Goal: Complete application form

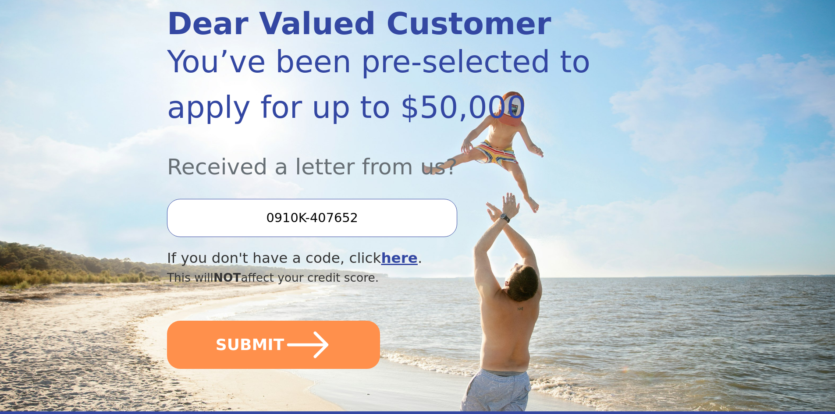
scroll to position [131, 0]
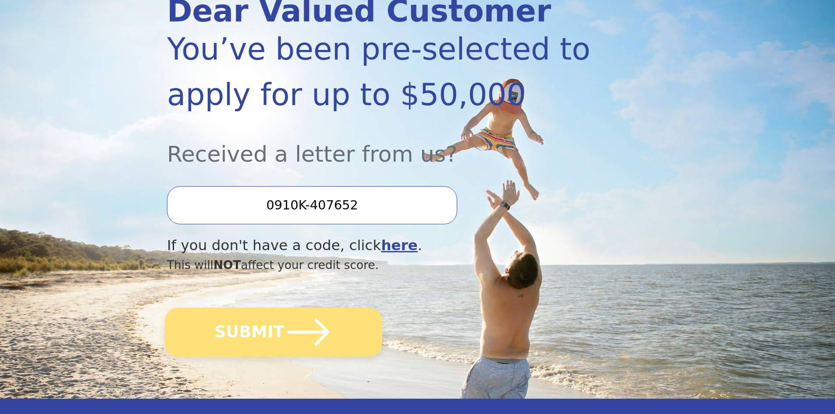
click at [284, 322] on icon "submit" at bounding box center [308, 332] width 48 height 48
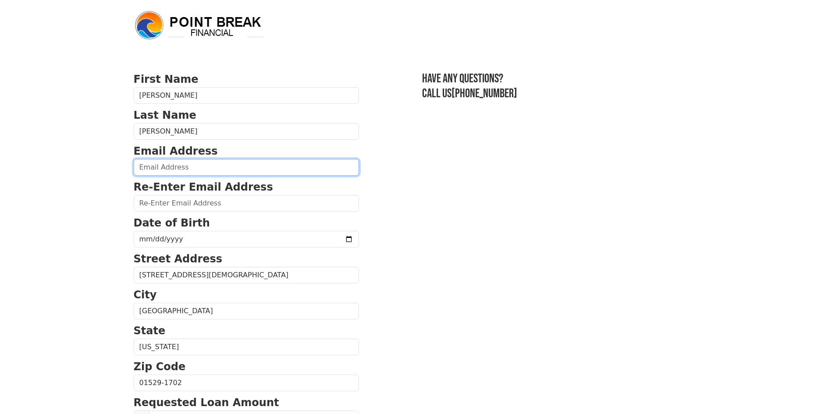
click at [159, 169] on input "email" at bounding box center [246, 167] width 225 height 17
type input "amacdonald927@gmail.com"
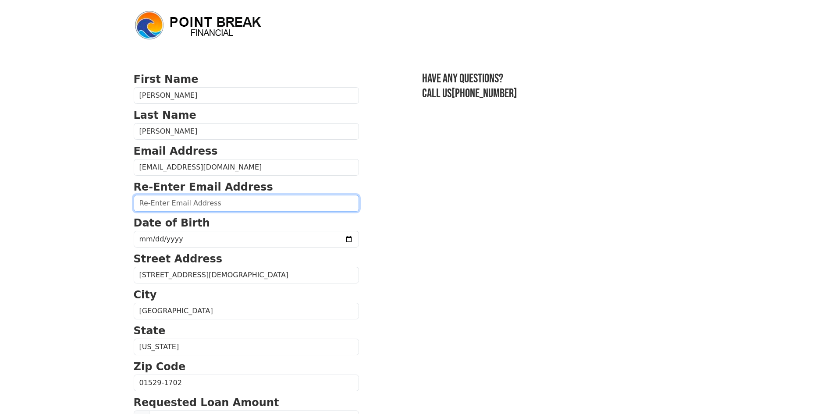
click at [168, 209] on input "email" at bounding box center [246, 203] width 225 height 17
type input "amacdonald927@gmail.com"
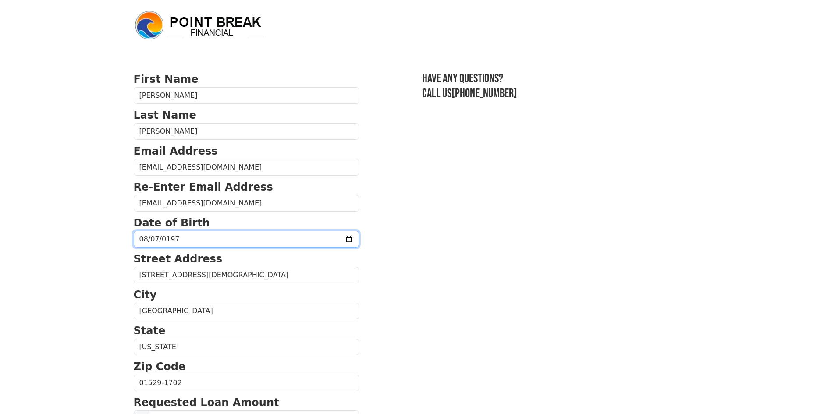
type input "1975-08-07"
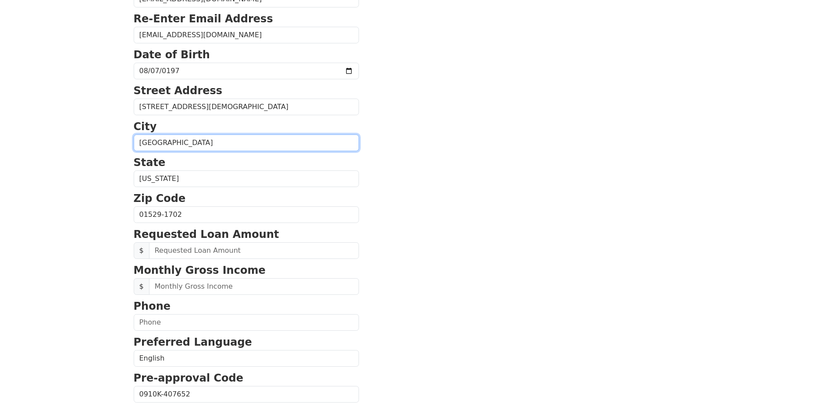
scroll to position [175, 0]
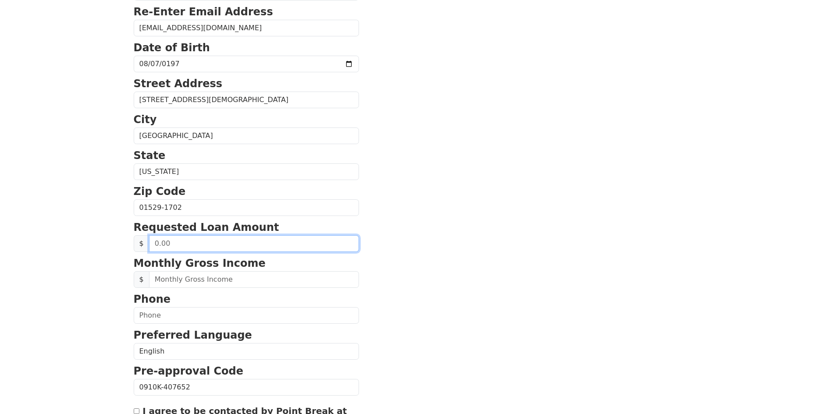
click at [228, 247] on input "text" at bounding box center [254, 243] width 210 height 17
type input "25,000.00"
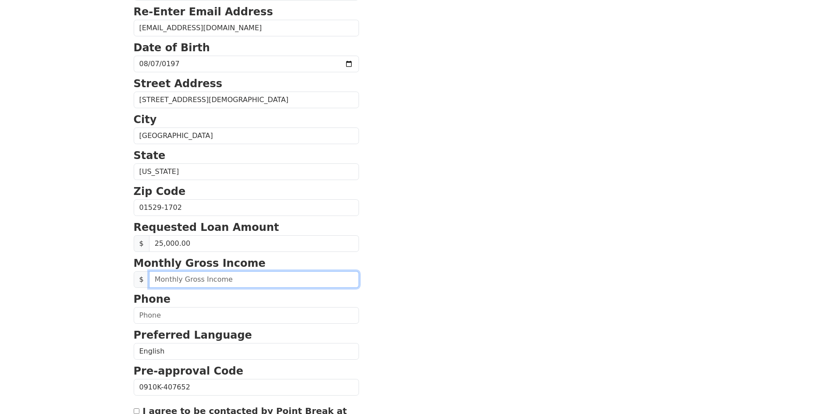
click at [219, 282] on input "text" at bounding box center [254, 279] width 210 height 17
type input "4,994.00"
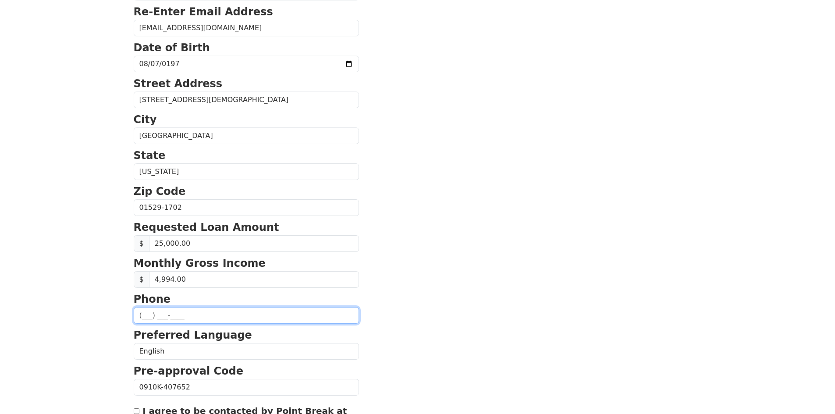
click at [166, 311] on input "text" at bounding box center [246, 315] width 225 height 17
type input "(508) 446-4457"
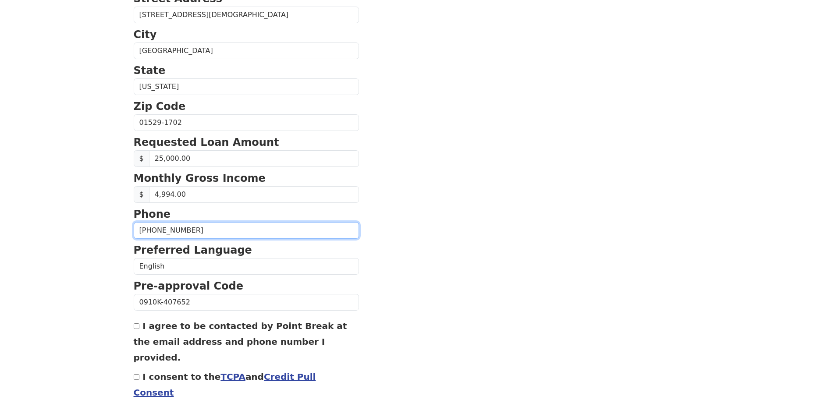
scroll to position [263, 0]
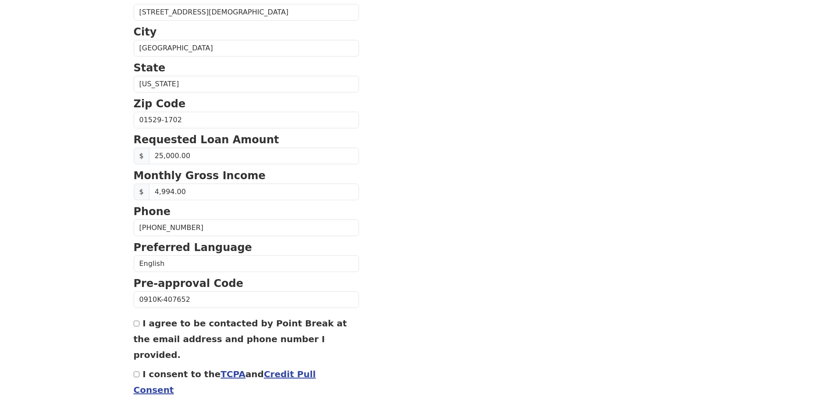
click at [136, 323] on input "I agree to be contacted by Point Break at the email address and phone number I …" at bounding box center [137, 324] width 6 height 6
checkbox input "true"
click at [139, 366] on div "I consent to the TCPA and Credit Pull Consent" at bounding box center [246, 382] width 225 height 32
click at [133, 361] on div "First Name Audrey Last Name Audet Email Address amacdonald927@gmail.com Re-Ente…" at bounding box center [417, 101] width 578 height 728
click at [135, 371] on input "I consent to the TCPA and Credit Pull Consent" at bounding box center [137, 374] width 6 height 6
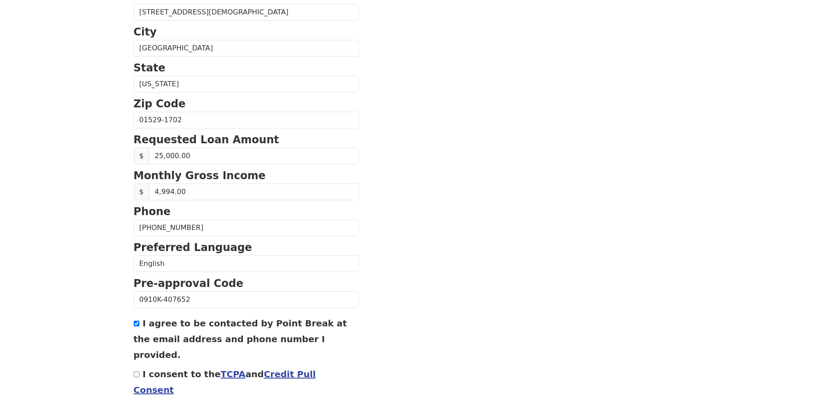
checkbox input "true"
